Goal: Find specific page/section: Find specific page/section

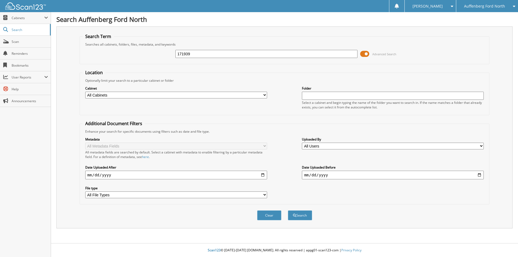
type input "171939"
click at [288, 210] on button "Search" at bounding box center [300, 215] width 24 height 10
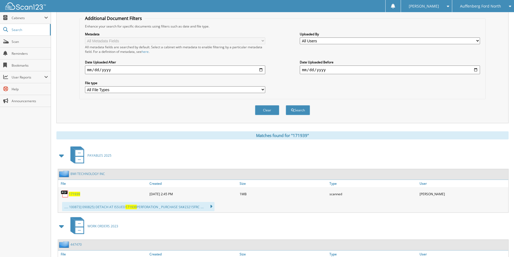
scroll to position [108, 0]
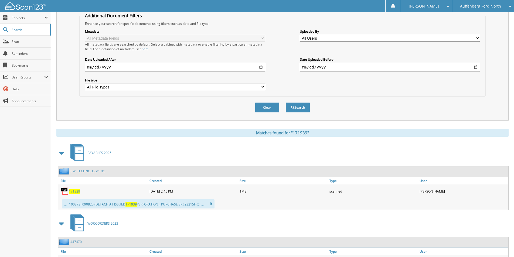
click at [74, 190] on span "171939" at bounding box center [74, 191] width 11 height 5
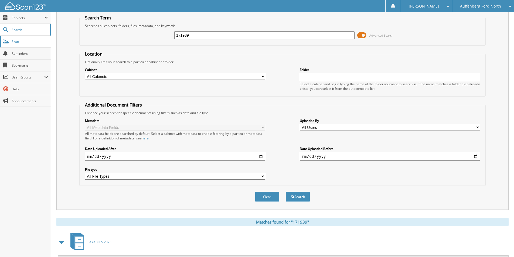
scroll to position [0, 0]
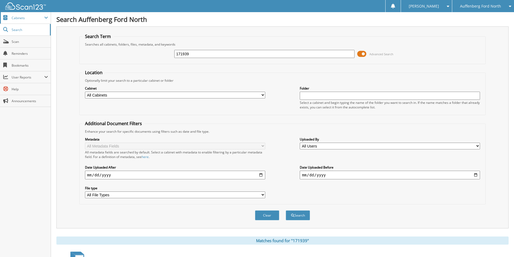
click at [22, 20] on span "Cabinets" at bounding box center [25, 18] width 51 height 12
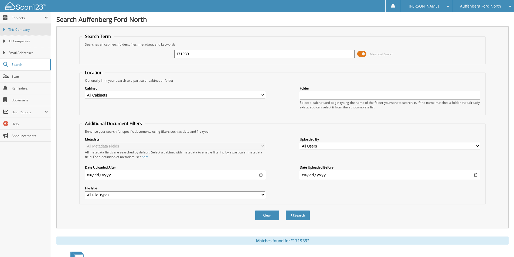
click at [24, 31] on span "This Company" at bounding box center [28, 29] width 40 height 5
